Goal: Communication & Community: Answer question/provide support

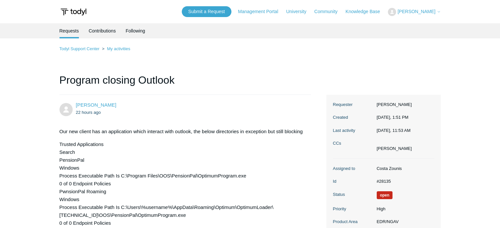
scroll to position [782, 0]
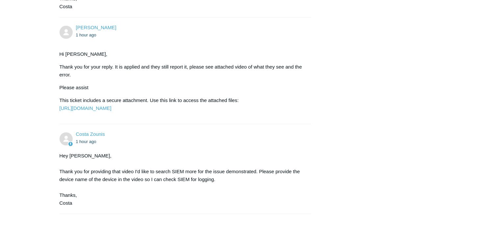
scroll to position [871, 0]
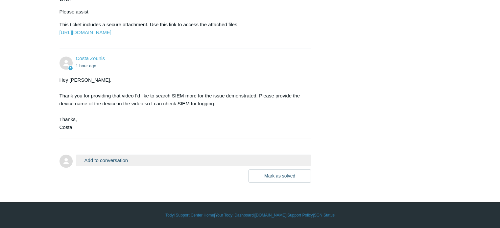
click at [115, 161] on button "Add to conversation" at bounding box center [193, 160] width 235 height 11
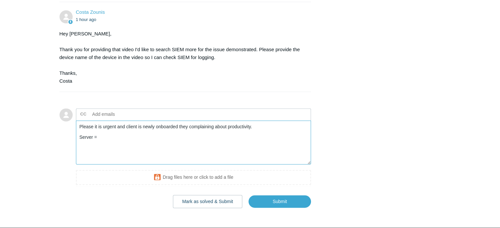
paste textarea "ppssSERVER-RM"
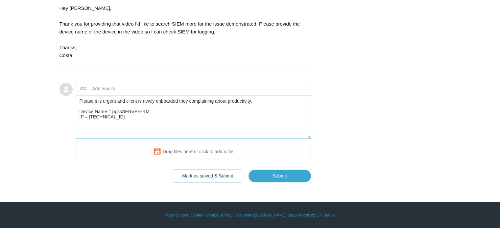
scroll to position [944, 0]
type textarea "Please it is urgent and client is newly onboarded they complaining about produc…"
click at [270, 174] on input "Submit" at bounding box center [279, 176] width 62 height 13
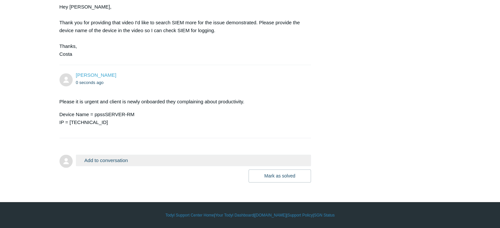
scroll to position [945, 0]
